Goal: Transaction & Acquisition: Purchase product/service

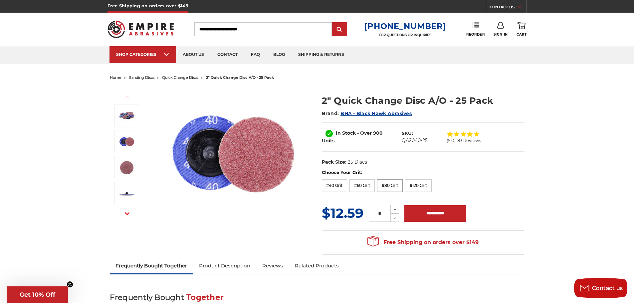
click at [383, 186] on label "#80 Grit" at bounding box center [390, 185] width 26 height 13
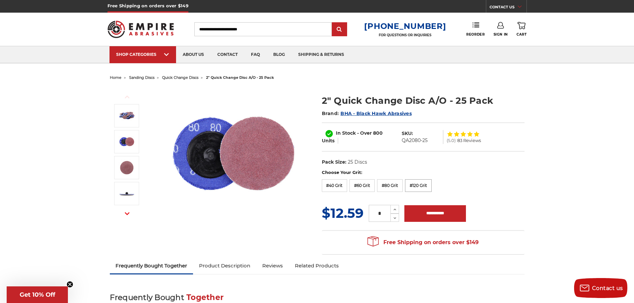
click at [416, 184] on label "#120 Grit" at bounding box center [418, 185] width 27 height 13
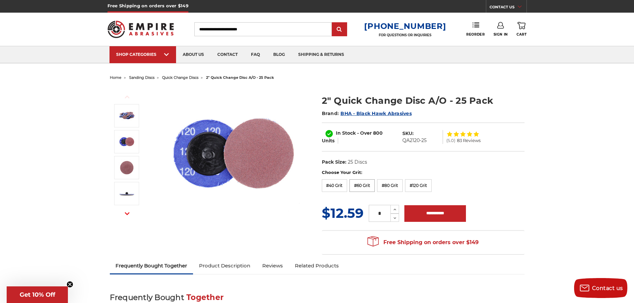
click at [368, 184] on label "#60 Grit" at bounding box center [361, 185] width 25 height 13
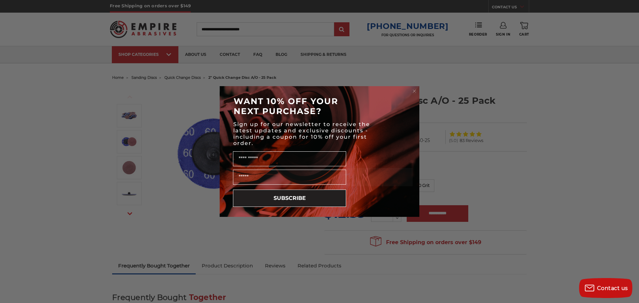
drag, startPoint x: 322, startPoint y: 99, endPoint x: 471, endPoint y: 100, distance: 148.7
click at [471, 100] on div "Close dialog WANT 10% OFF YOUR NEXT PURCHASE? Sign up for our newsletter to rec…" at bounding box center [319, 151] width 639 height 303
click at [416, 91] on circle "Close dialog" at bounding box center [414, 91] width 6 height 6
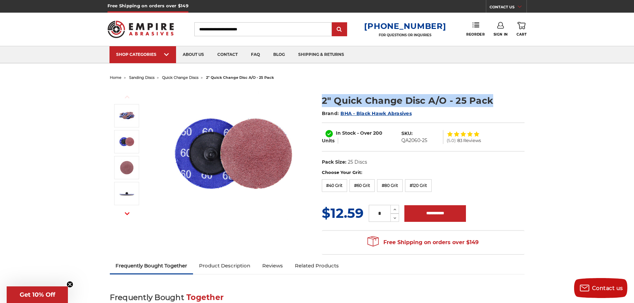
drag, startPoint x: 312, startPoint y: 98, endPoint x: 517, endPoint y: 99, distance: 204.6
click at [517, 99] on div "Previous Next Brand: 2"" at bounding box center [317, 170] width 424 height 176
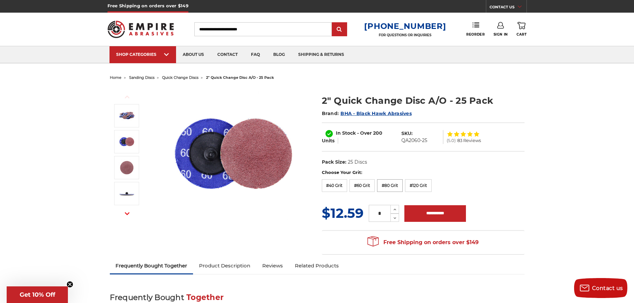
click at [384, 185] on label "#80 Grit" at bounding box center [390, 185] width 26 height 13
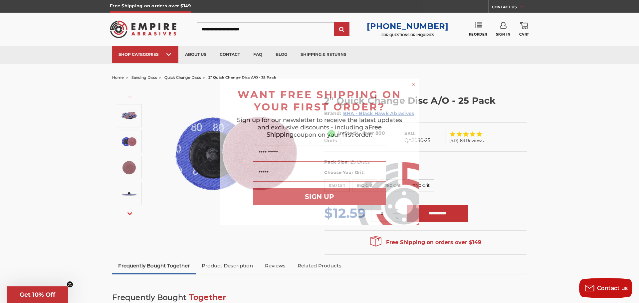
click at [413, 84] on icon "Close dialog" at bounding box center [413, 84] width 3 height 3
